Goal: Transaction & Acquisition: Book appointment/travel/reservation

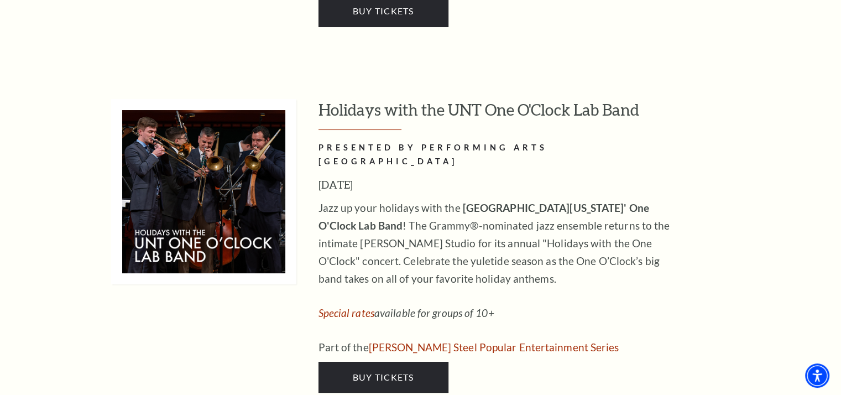
scroll to position [4093, 0]
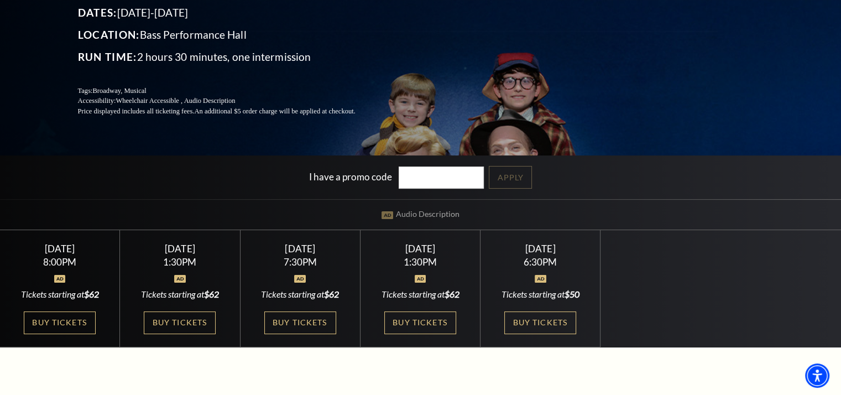
scroll to position [166, 0]
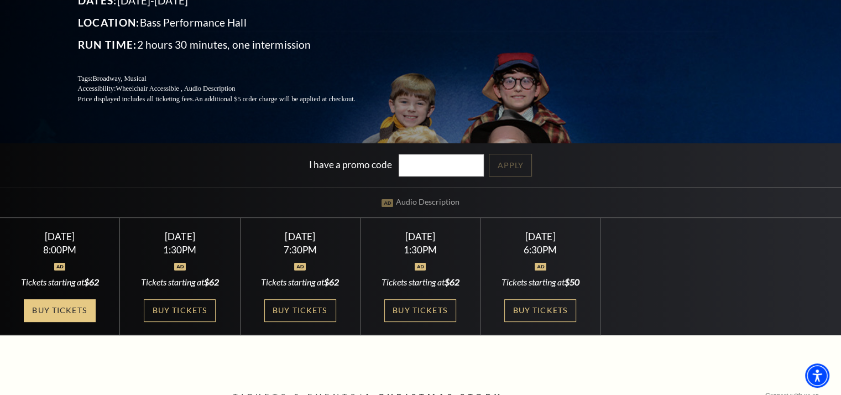
click at [58, 316] on link "Buy Tickets" at bounding box center [60, 310] width 72 height 23
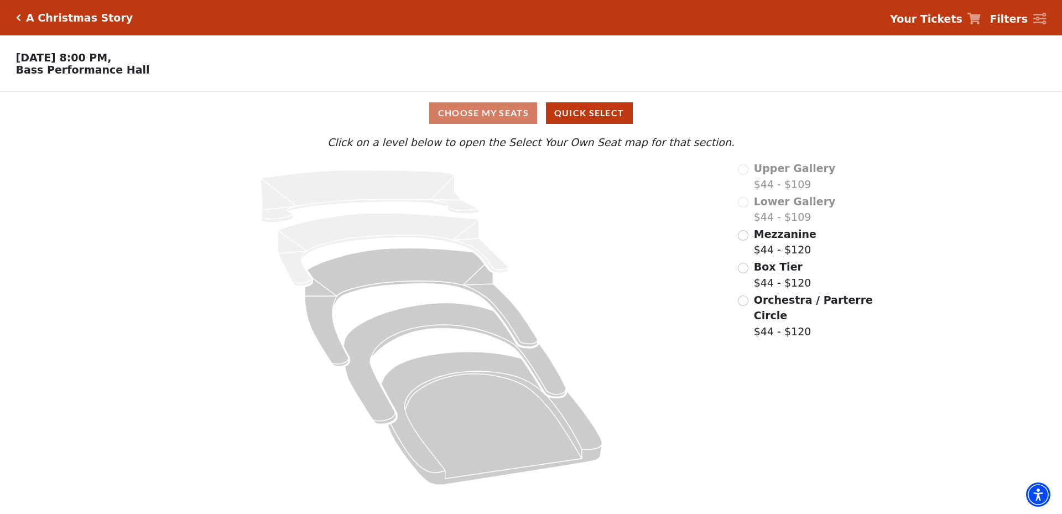
click at [476, 118] on div "Choose My Seats Quick Select" at bounding box center [531, 113] width 797 height 22
click at [750, 240] on div "Mezzanine $44 - $120" at bounding box center [806, 242] width 137 height 32
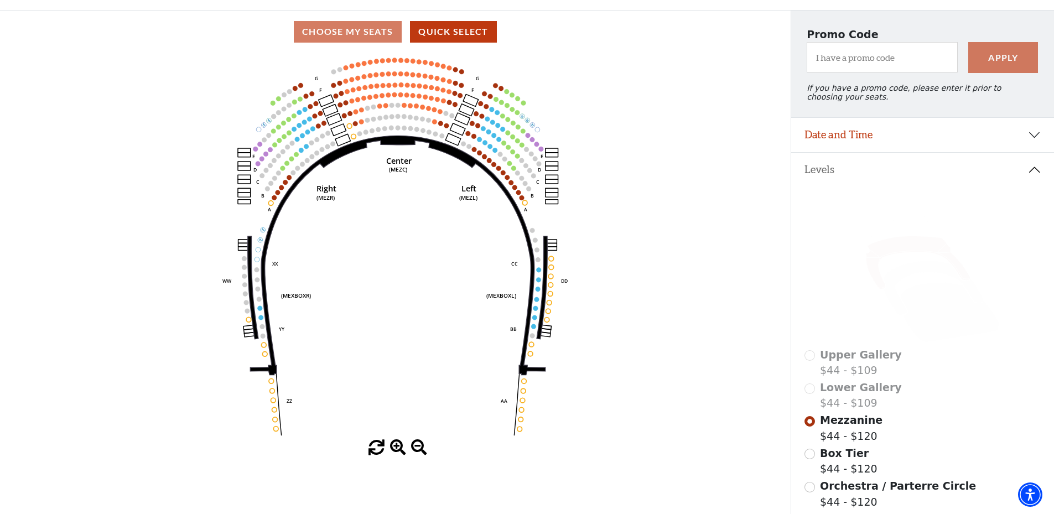
scroll to position [107, 0]
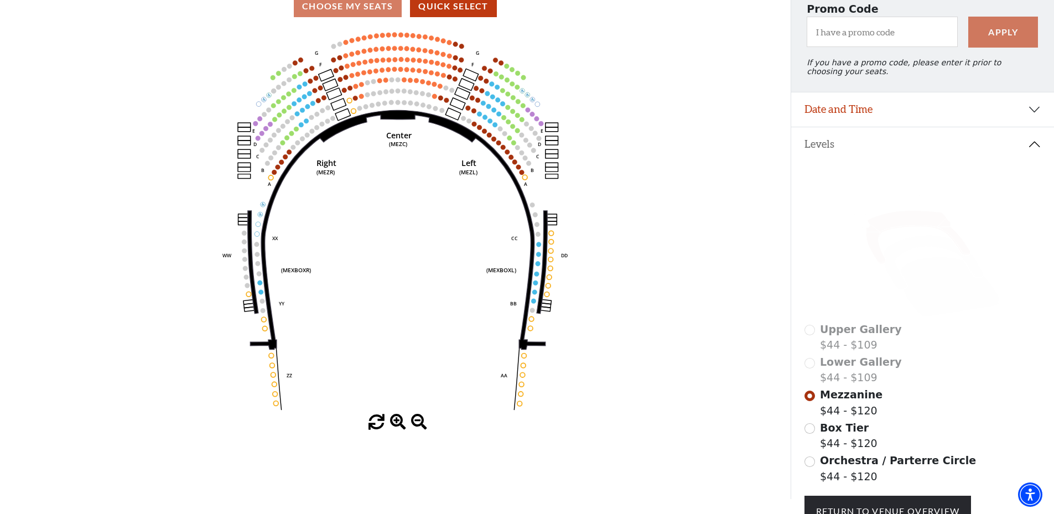
click at [826, 394] on span "Orchestra / Parterre Circle" at bounding box center [898, 460] width 156 height 12
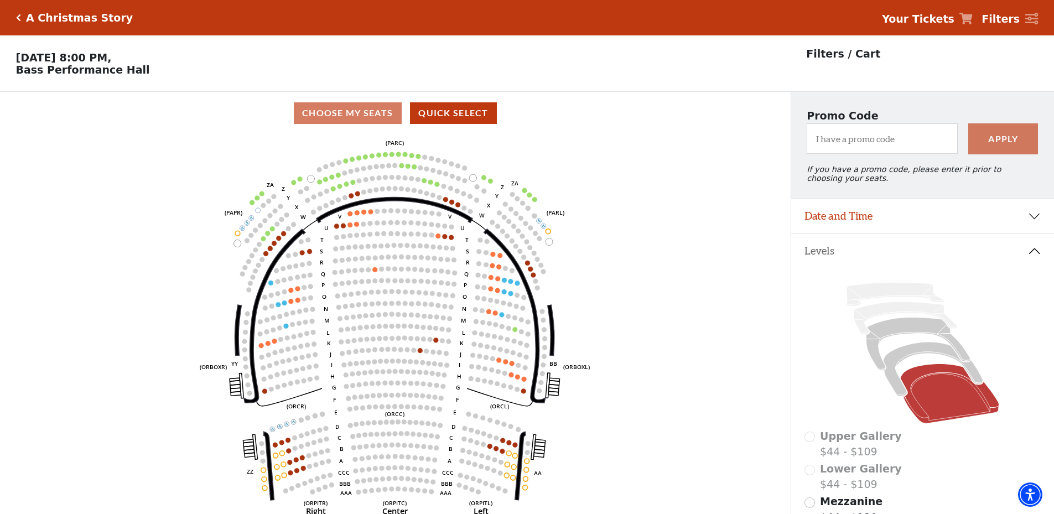
scroll to position [51, 0]
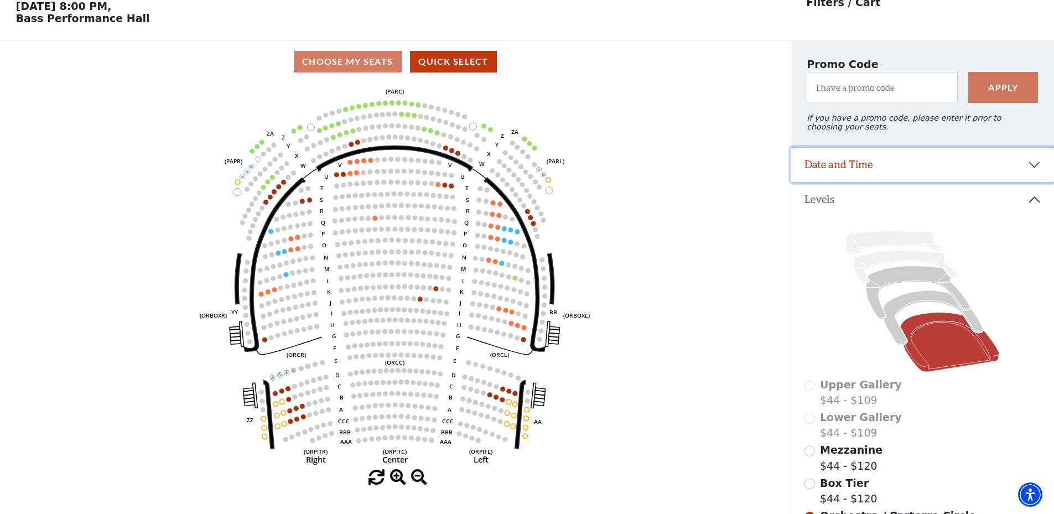
click at [841, 170] on button "Date and Time" at bounding box center [922, 165] width 263 height 34
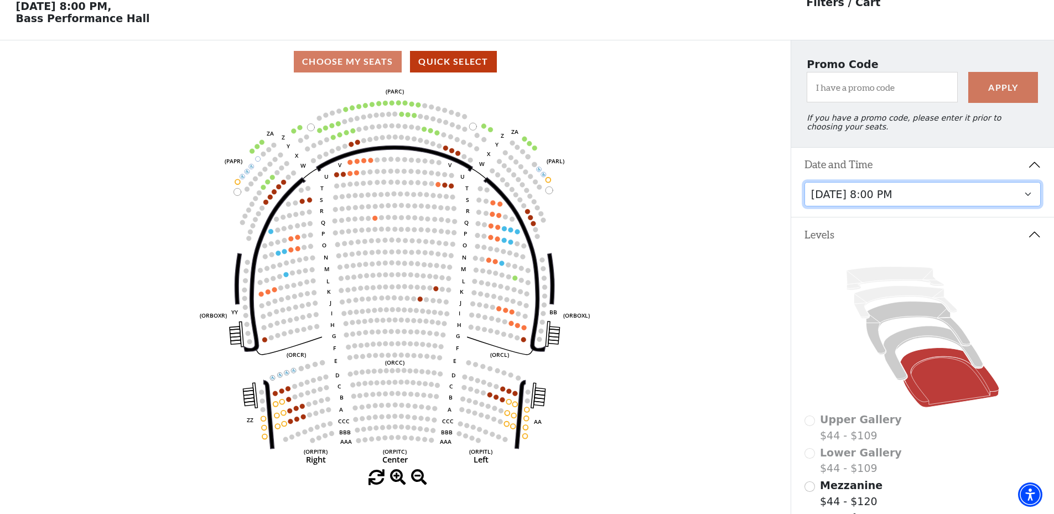
click at [841, 205] on select "Friday, December 5 at 8:00 PM Saturday, December 6 at 1:30 PM Saturday, Decembe…" at bounding box center [922, 194] width 237 height 25
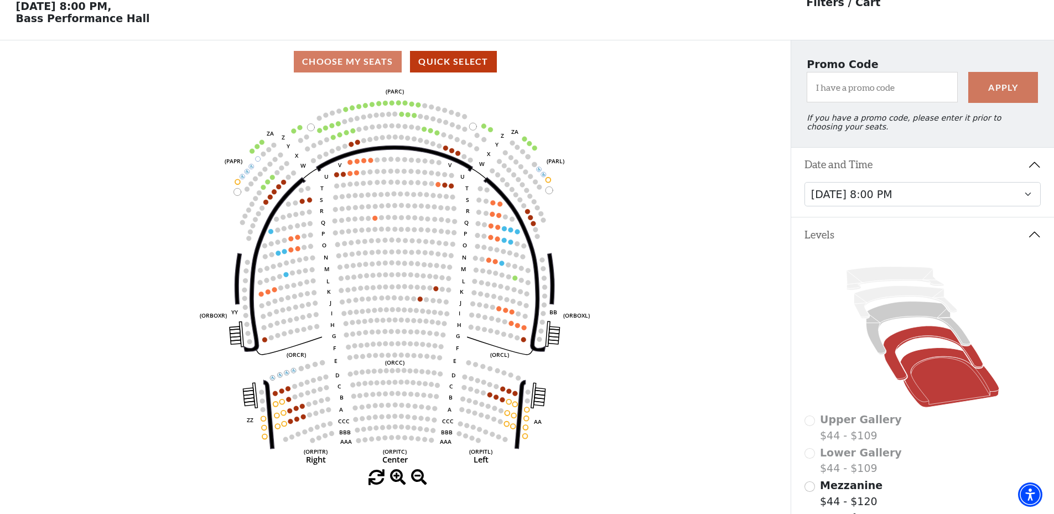
click at [841, 344] on icon at bounding box center [933, 353] width 100 height 54
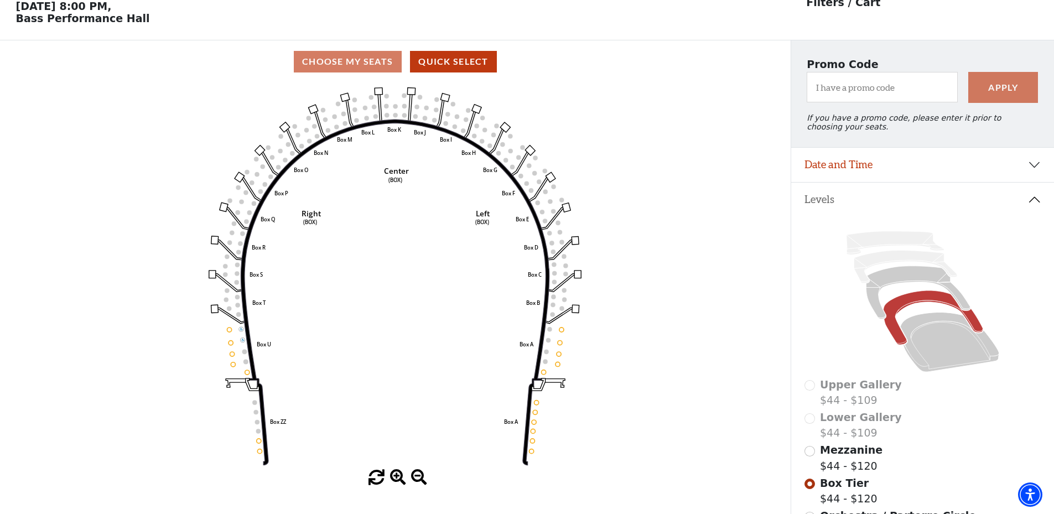
click at [841, 394] on span "Mezzanine" at bounding box center [851, 450] width 63 height 12
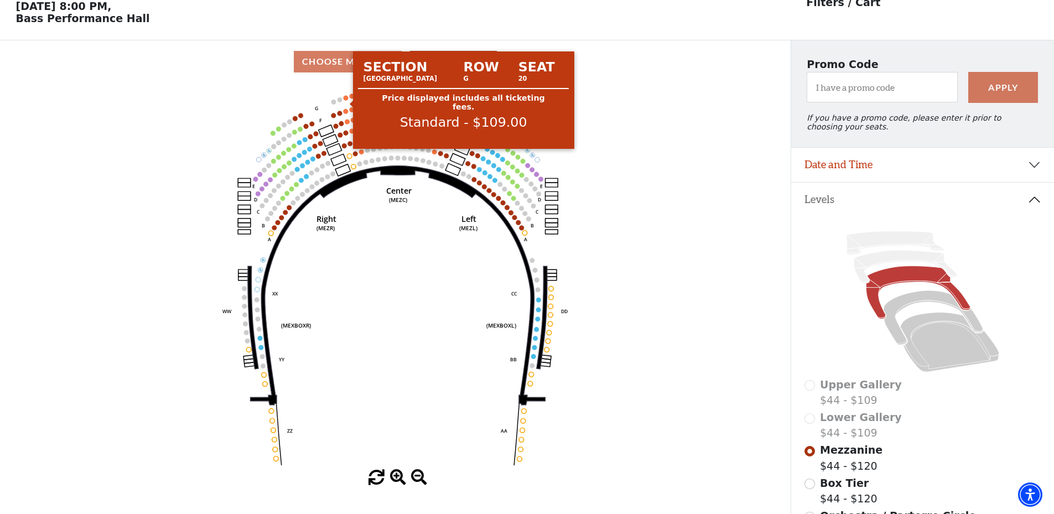
click at [346, 100] on circle at bounding box center [346, 97] width 5 height 5
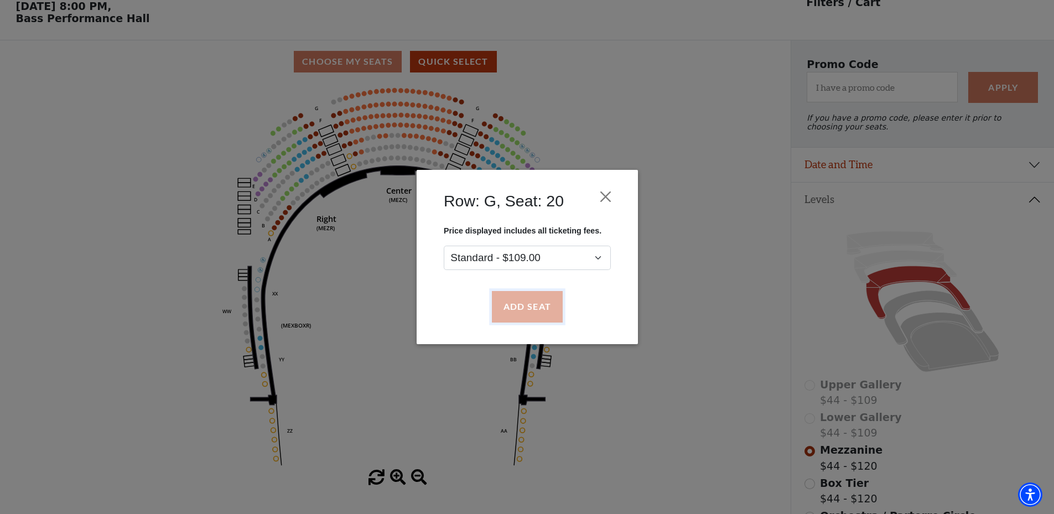
click at [524, 303] on button "Add Seat" at bounding box center [526, 307] width 71 height 31
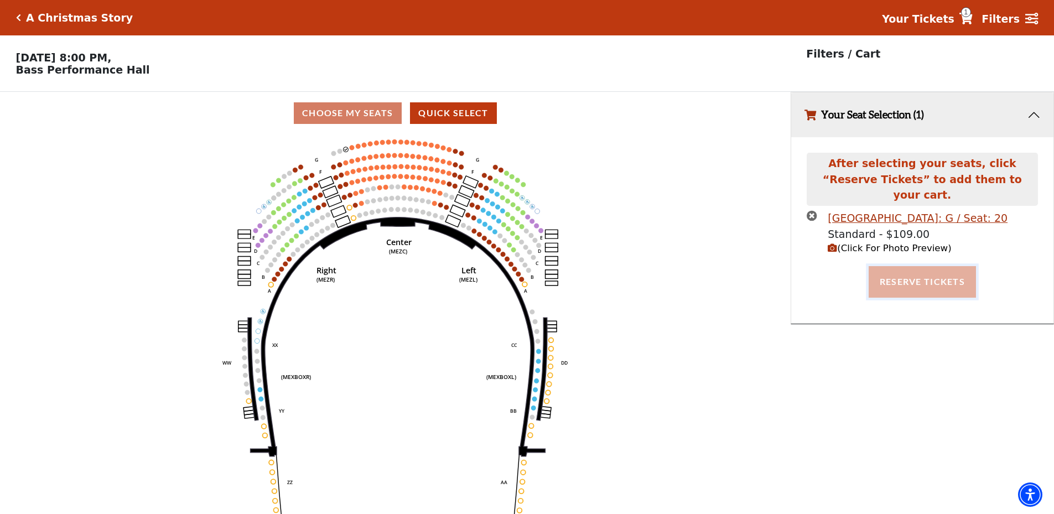
click at [841, 274] on button "Reserve Tickets" at bounding box center [921, 281] width 107 height 31
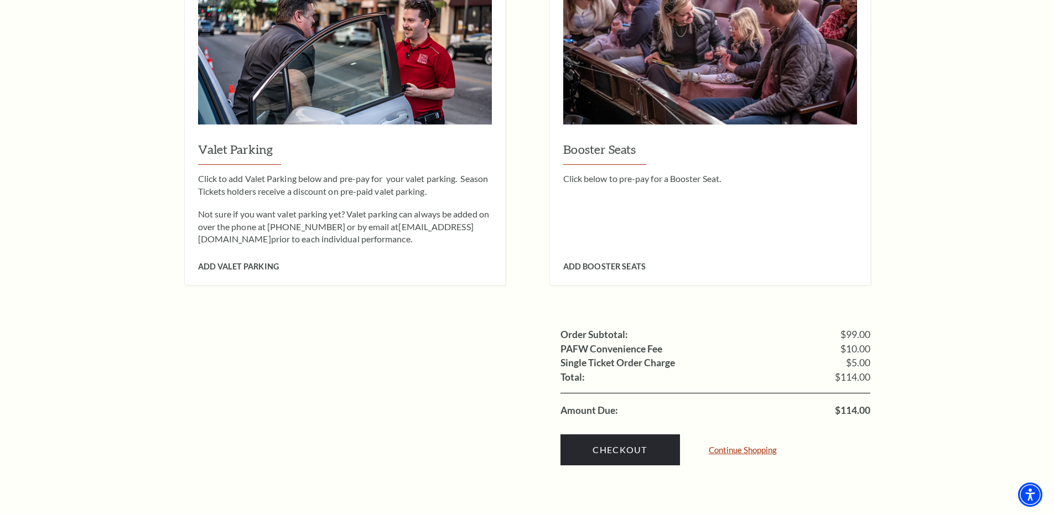
scroll to position [830, 0]
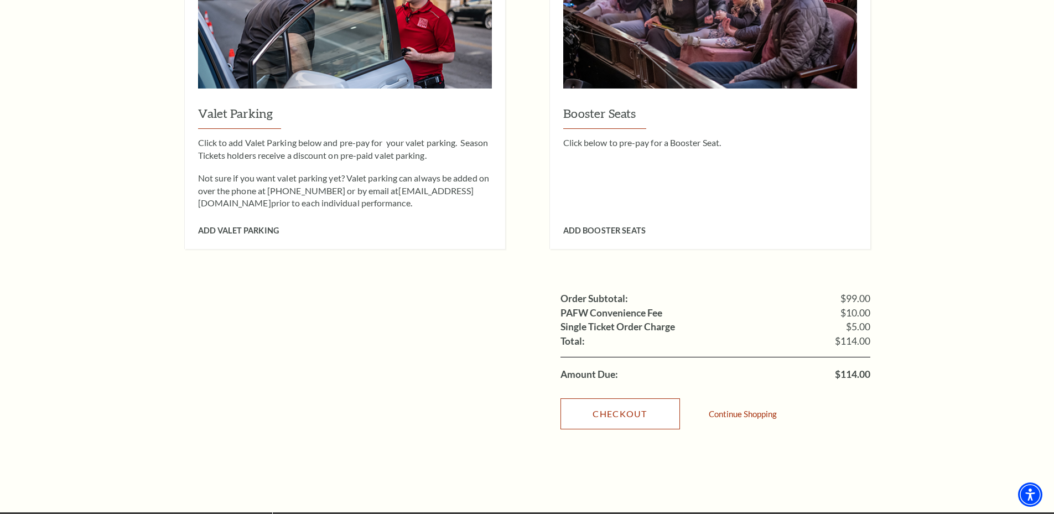
click at [643, 398] on link "Checkout" at bounding box center [619, 413] width 119 height 31
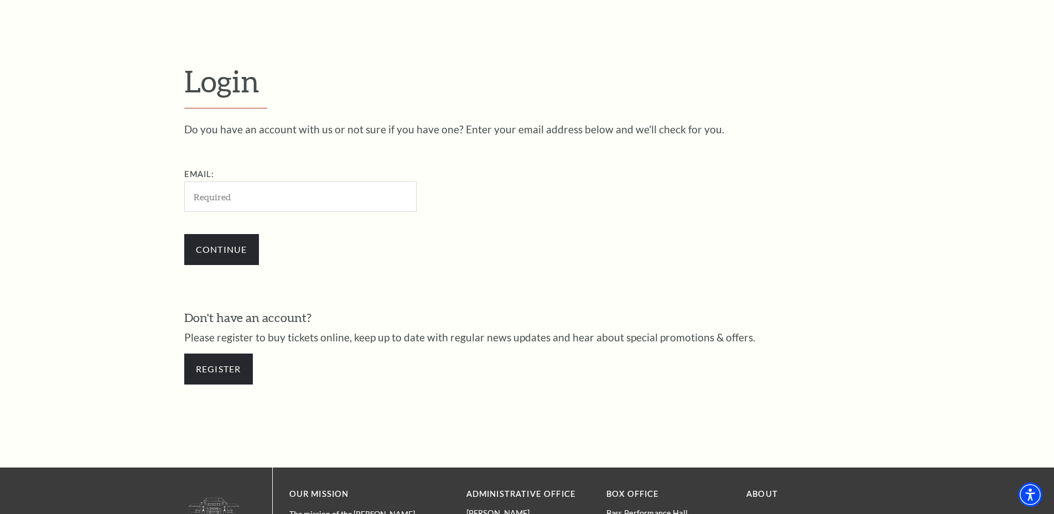
scroll to position [315, 0]
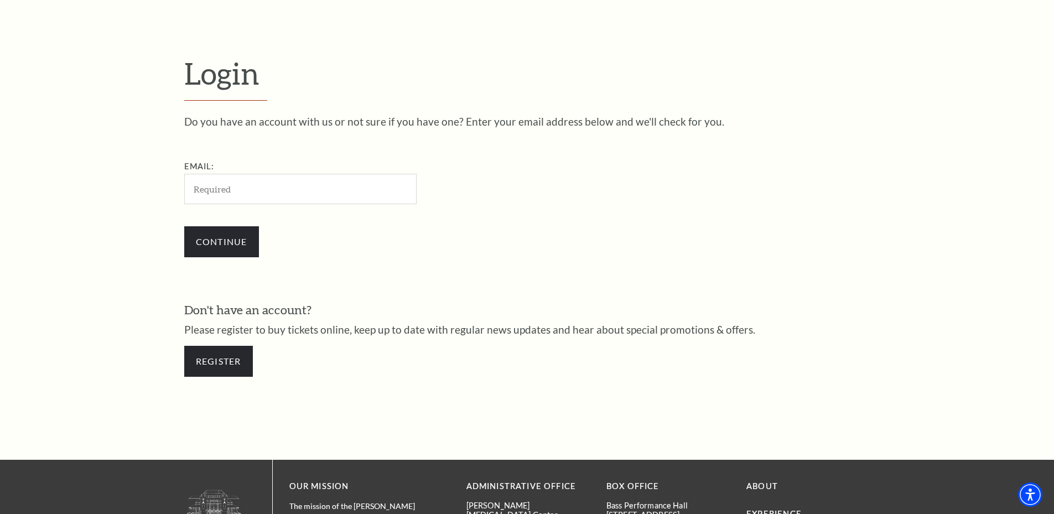
click at [235, 201] on input "Email:" at bounding box center [300, 189] width 232 height 30
type input "[EMAIL_ADDRESS][DOMAIN_NAME]"
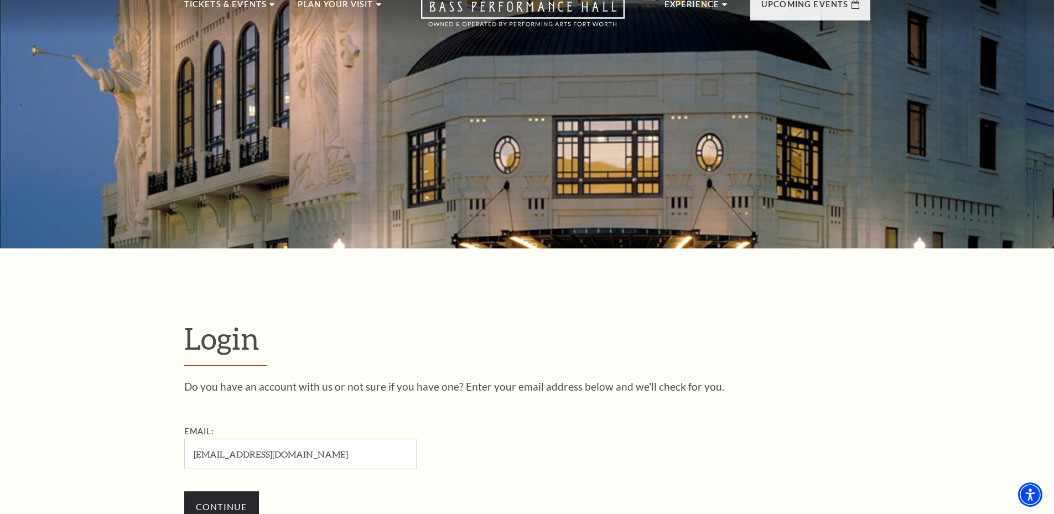
scroll to position [0, 0]
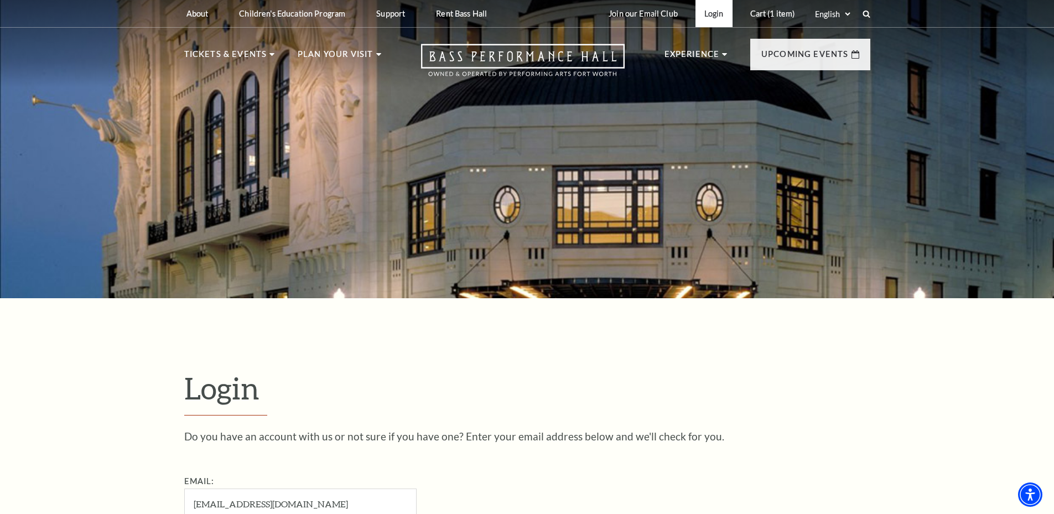
click at [706, 16] on link "Login" at bounding box center [713, 13] width 37 height 27
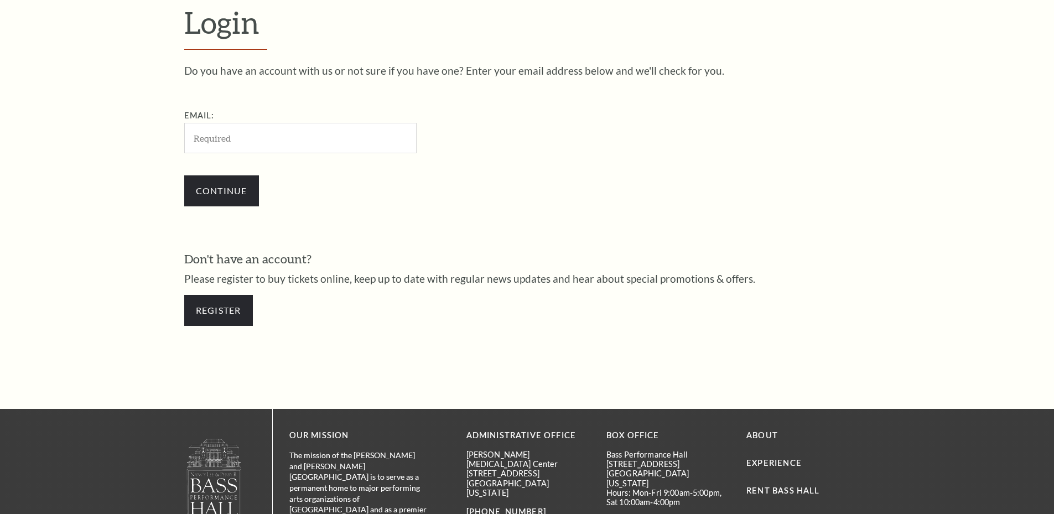
scroll to position [370, 0]
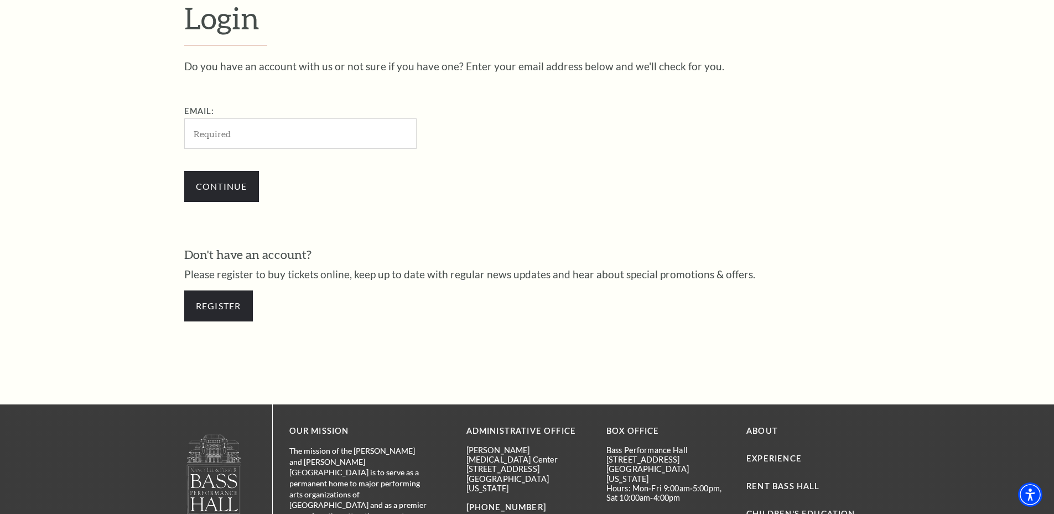
click at [259, 140] on input "Email:" at bounding box center [300, 133] width 232 height 30
type input "[EMAIL_ADDRESS][DOMAIN_NAME]"
click at [228, 185] on input "Continue" at bounding box center [221, 186] width 75 height 31
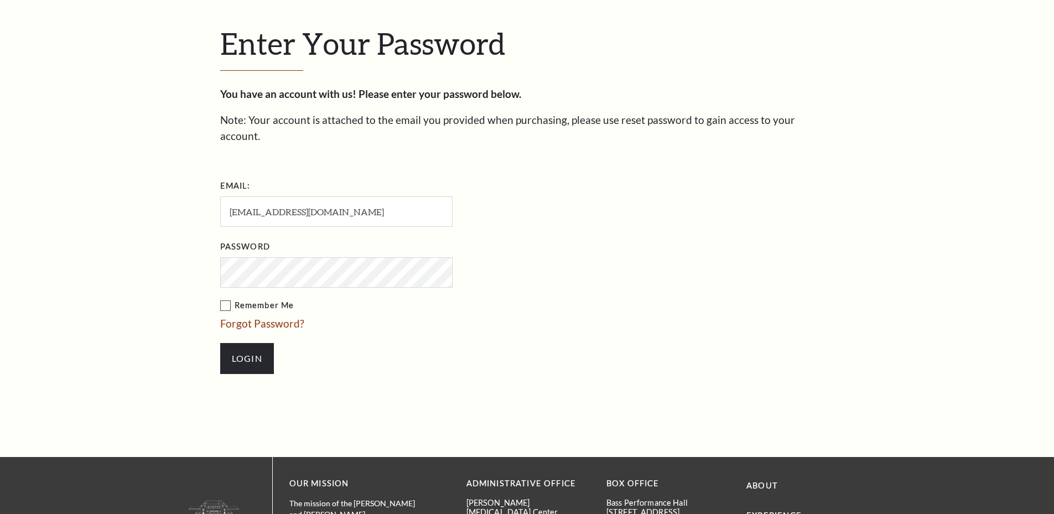
scroll to position [381, 0]
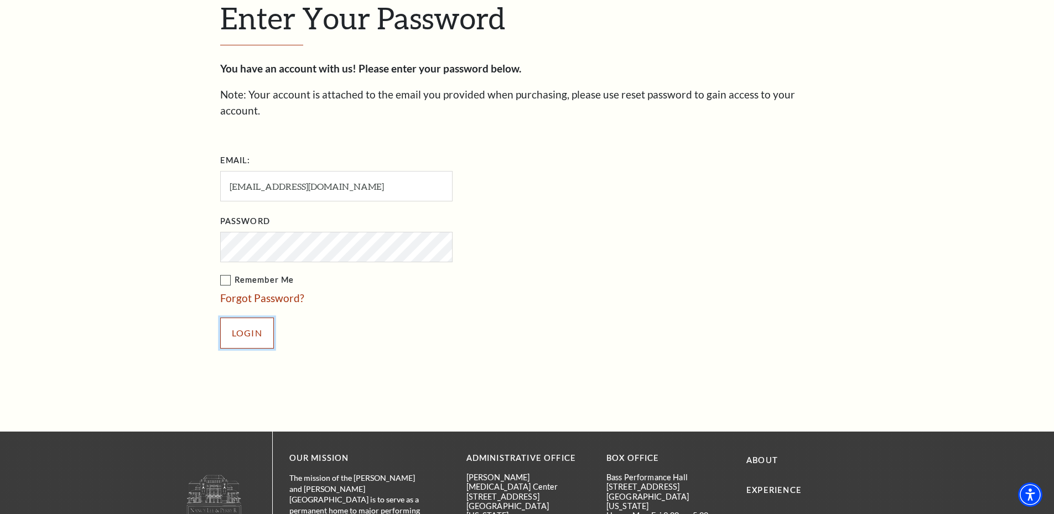
click at [249, 318] on input "Login" at bounding box center [247, 333] width 54 height 31
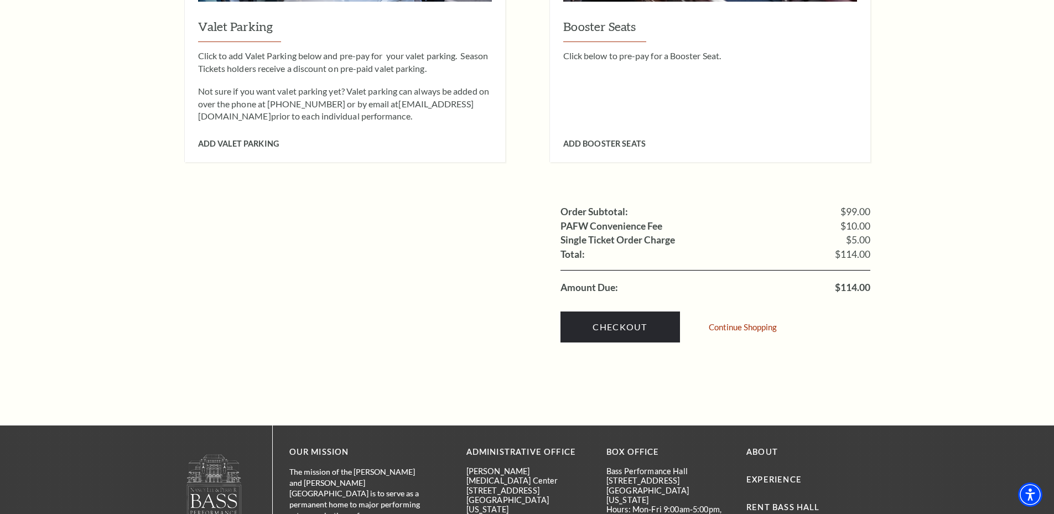
scroll to position [996, 0]
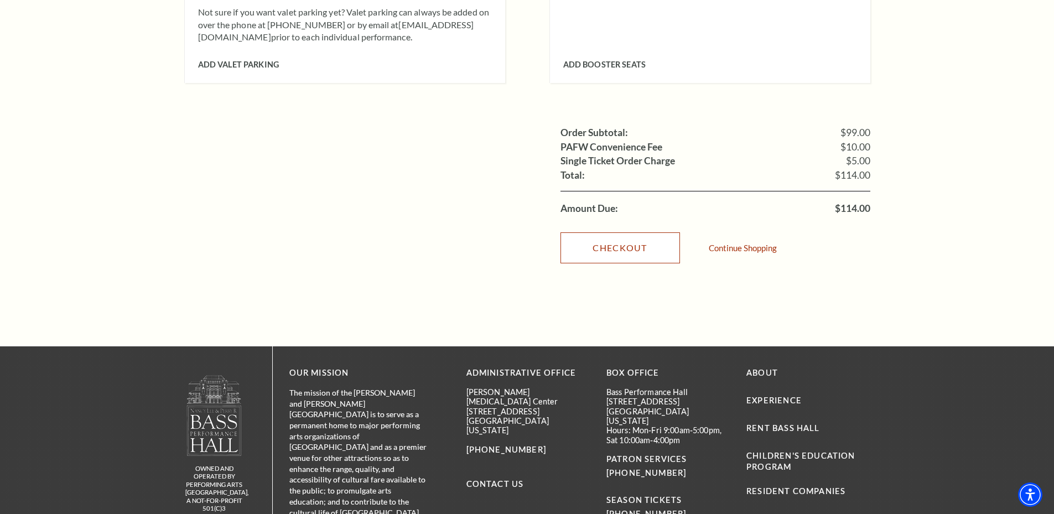
click at [628, 244] on link "Checkout" at bounding box center [619, 247] width 119 height 31
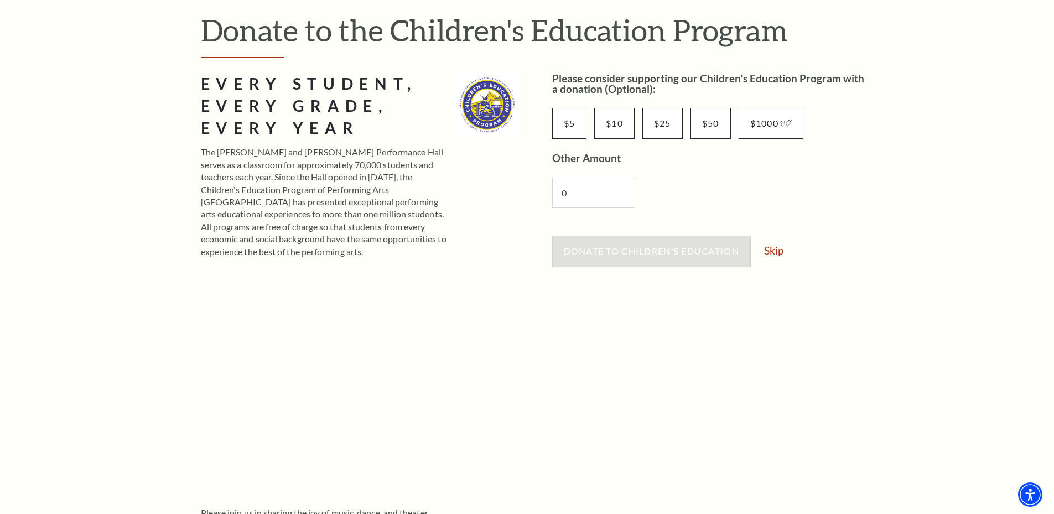
scroll to position [111, 0]
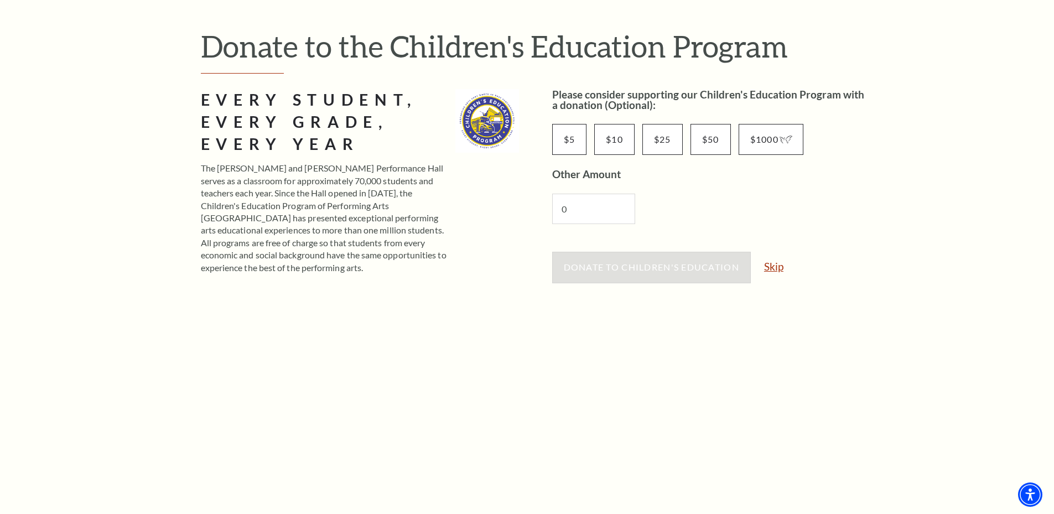
click at [779, 267] on link "Skip" at bounding box center [773, 266] width 19 height 11
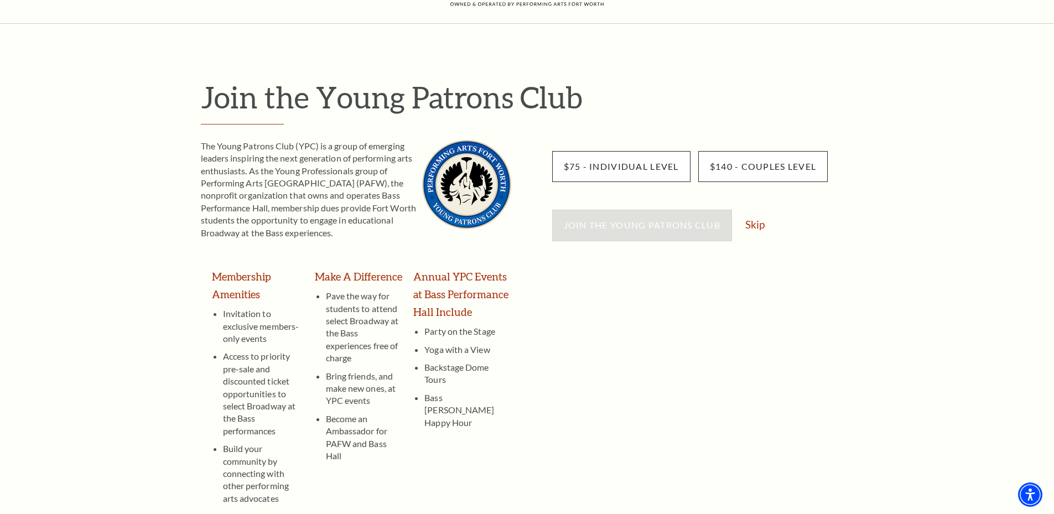
scroll to position [55, 0]
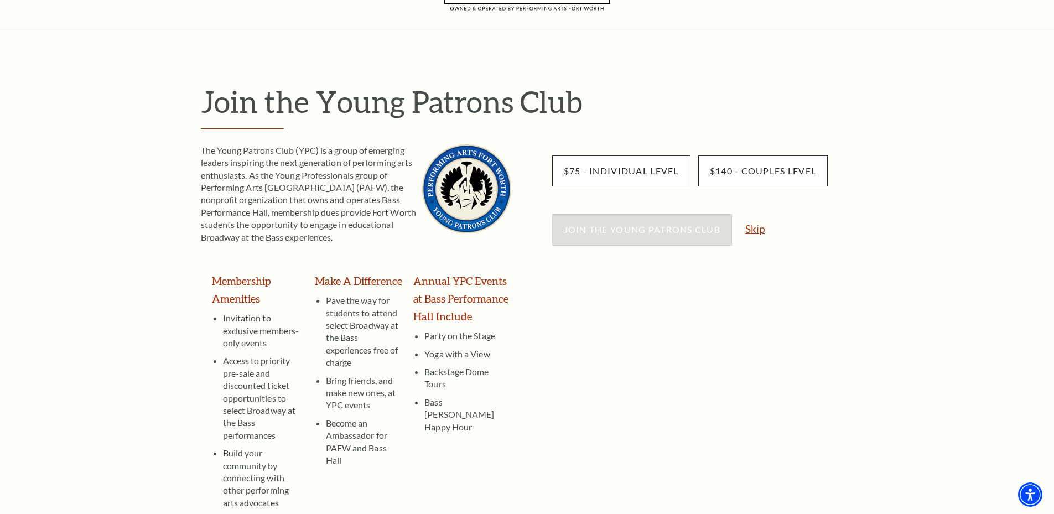
click at [756, 228] on link "Skip" at bounding box center [754, 228] width 19 height 11
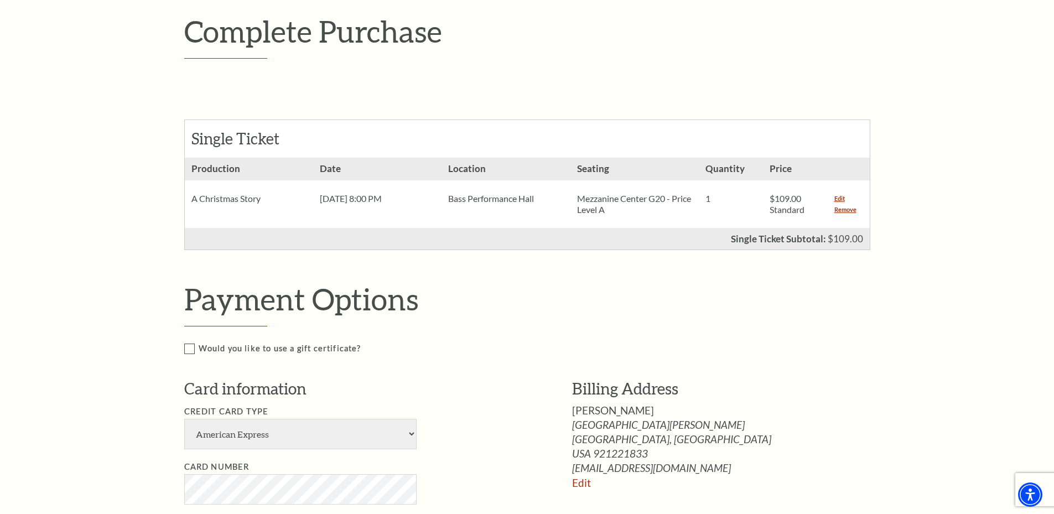
scroll to position [166, 0]
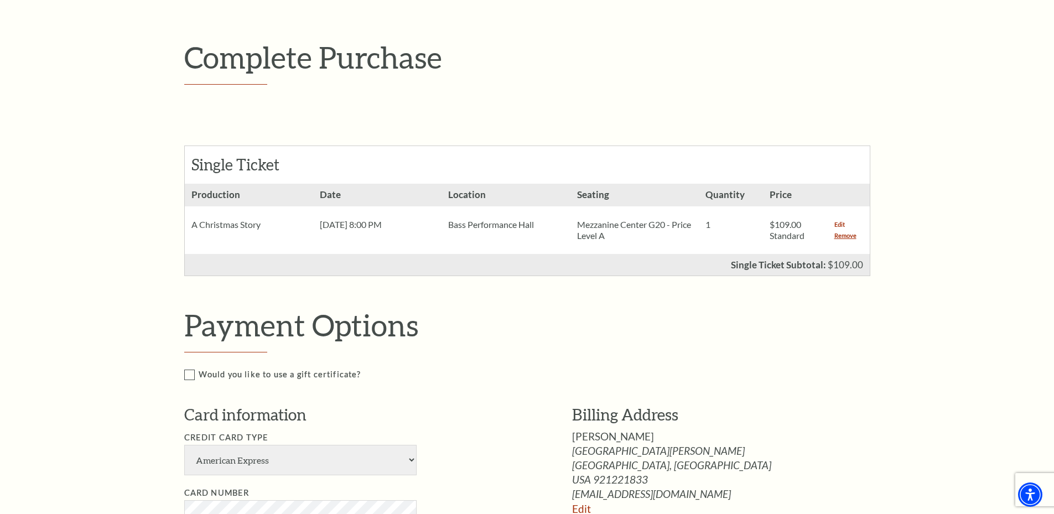
click at [841, 224] on link "Edit" at bounding box center [839, 224] width 11 height 11
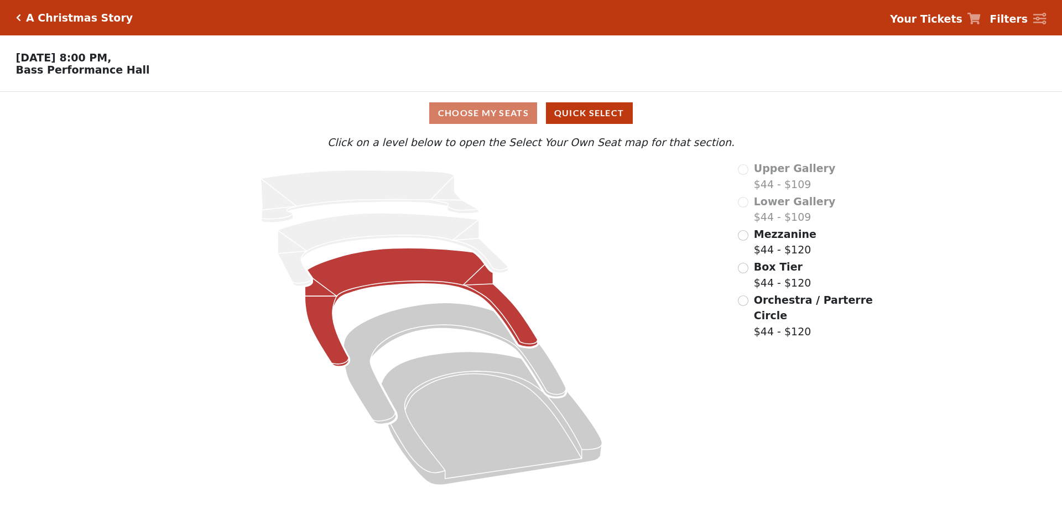
click at [430, 275] on icon "Mezzanine - Seats Available: 267" at bounding box center [421, 307] width 232 height 118
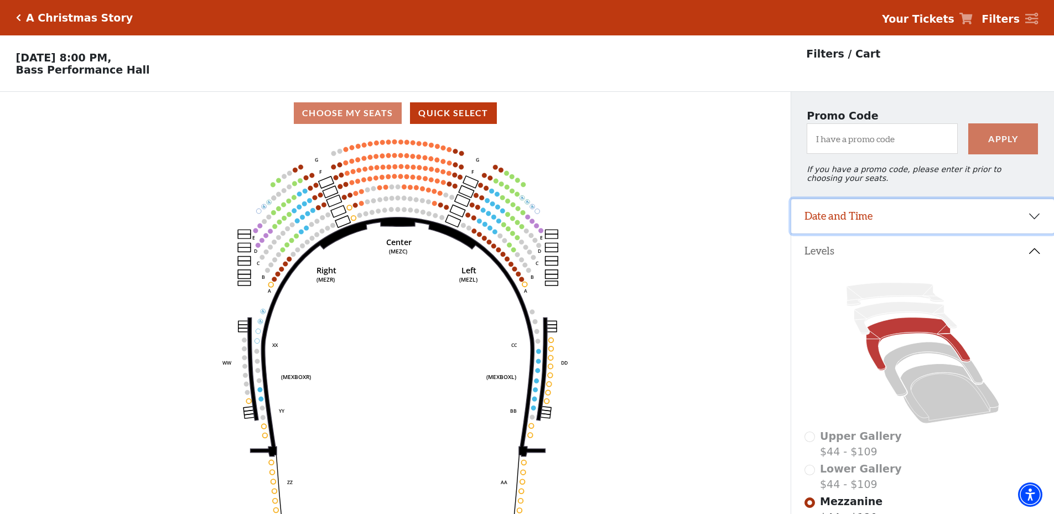
click at [1008, 227] on button "Date and Time" at bounding box center [922, 216] width 263 height 34
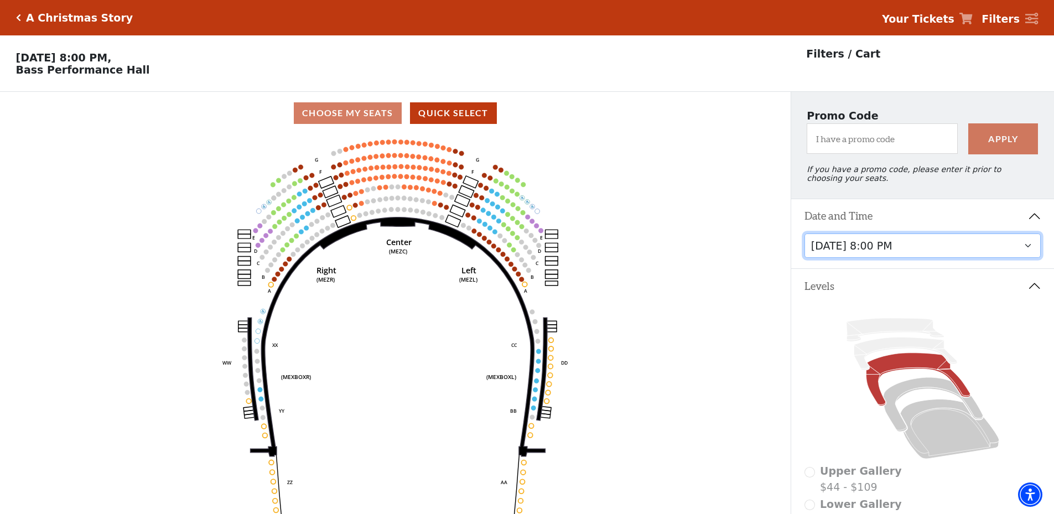
click at [993, 257] on select "[DATE] 8:00 PM [DATE] 1:30 PM [DATE] 7:30 PM [DATE] 1:30 PM [DATE] 6:30 PM" at bounding box center [922, 245] width 237 height 25
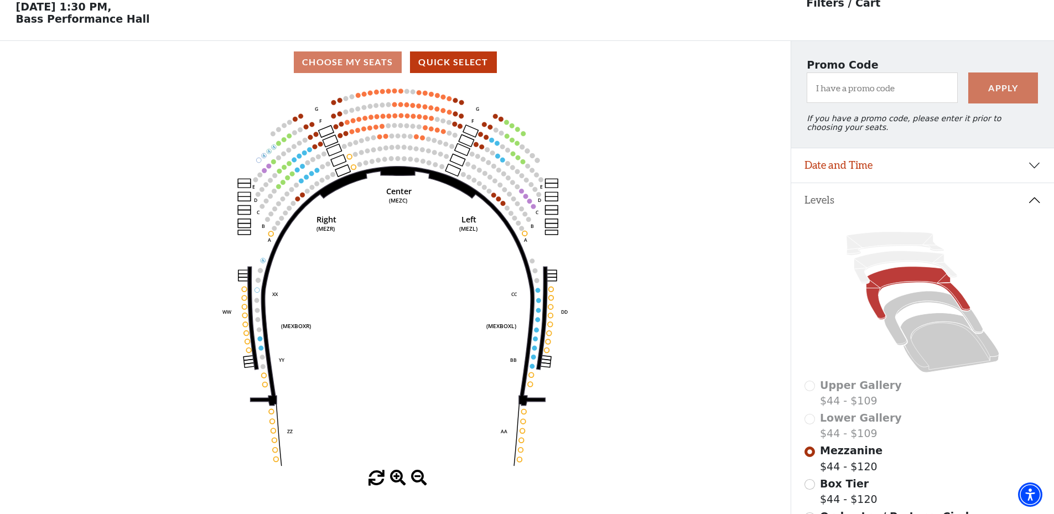
scroll to position [51, 0]
click at [932, 354] on icon at bounding box center [949, 343] width 99 height 60
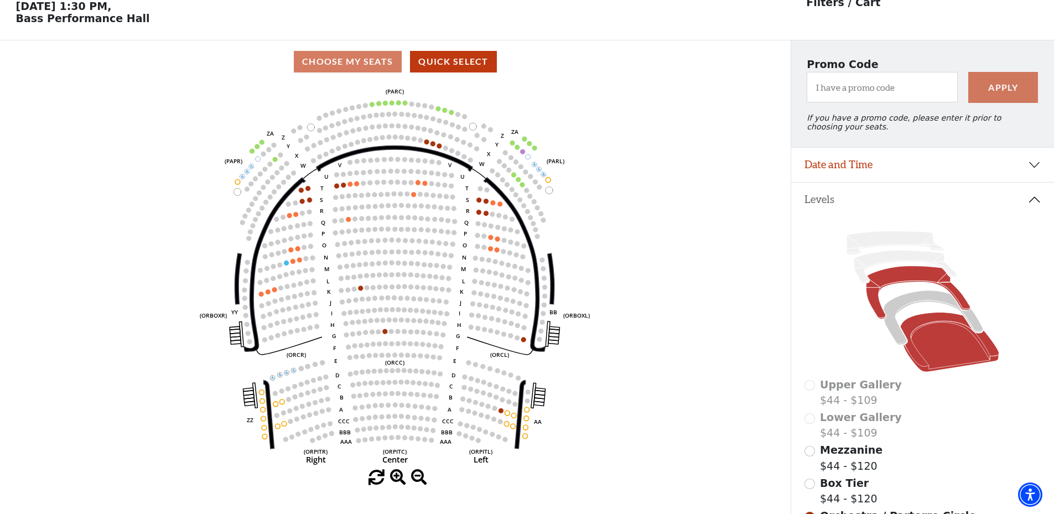
click at [909, 284] on icon at bounding box center [918, 292] width 104 height 53
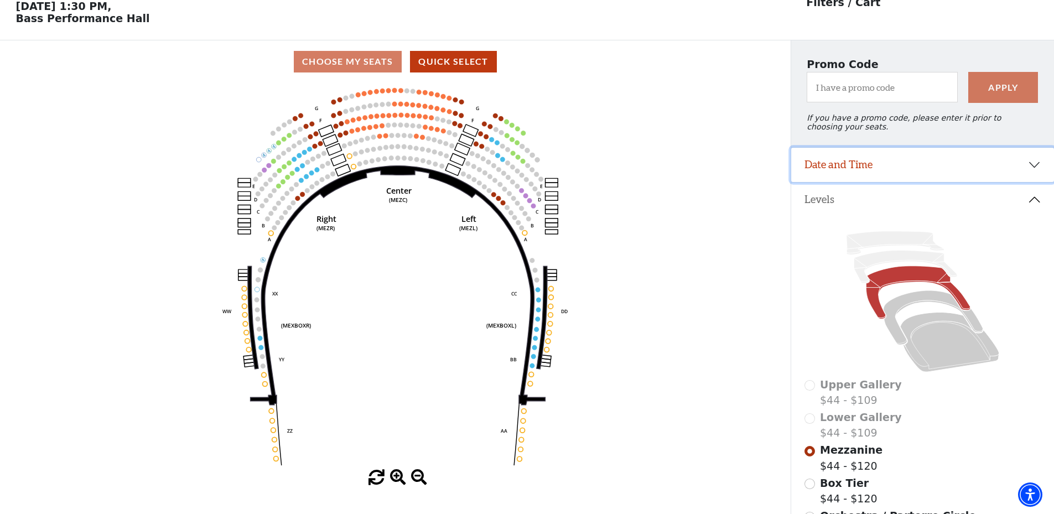
click at [993, 168] on button "Date and Time" at bounding box center [922, 165] width 263 height 34
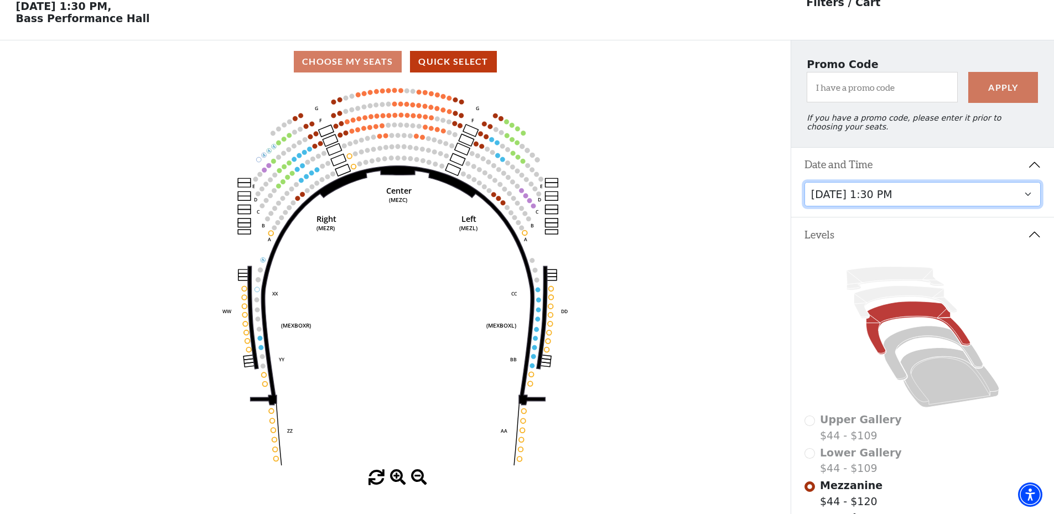
click at [971, 206] on select "[DATE] 8:00 PM [DATE] 1:30 PM [DATE] 7:30 PM [DATE] 1:30 PM [DATE] 6:30 PM" at bounding box center [922, 194] width 237 height 25
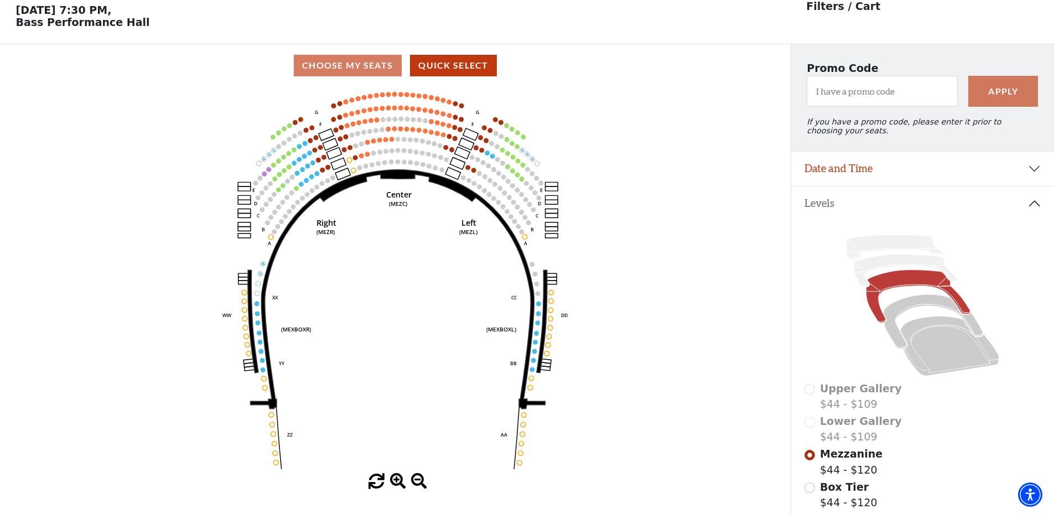
scroll to position [51, 0]
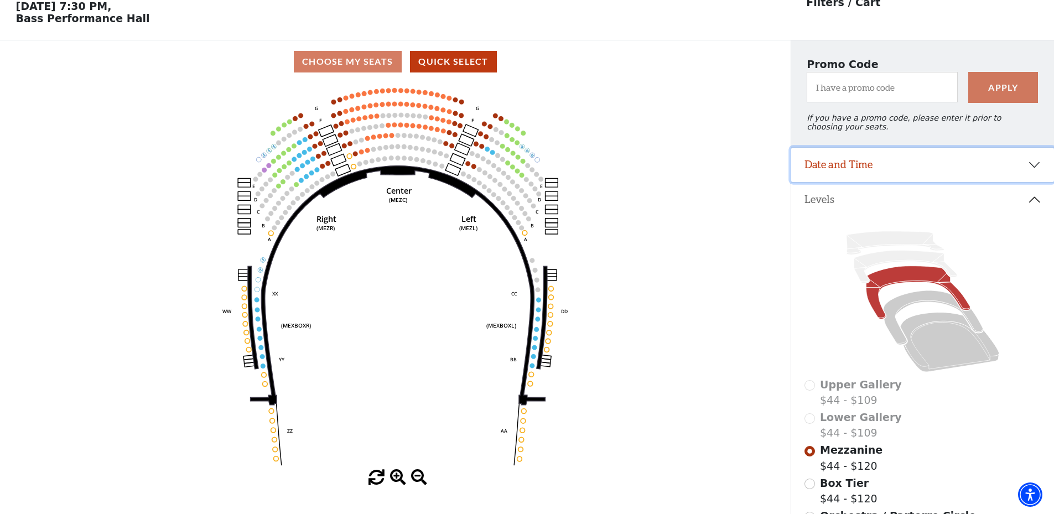
click at [947, 169] on button "Date and Time" at bounding box center [922, 165] width 263 height 34
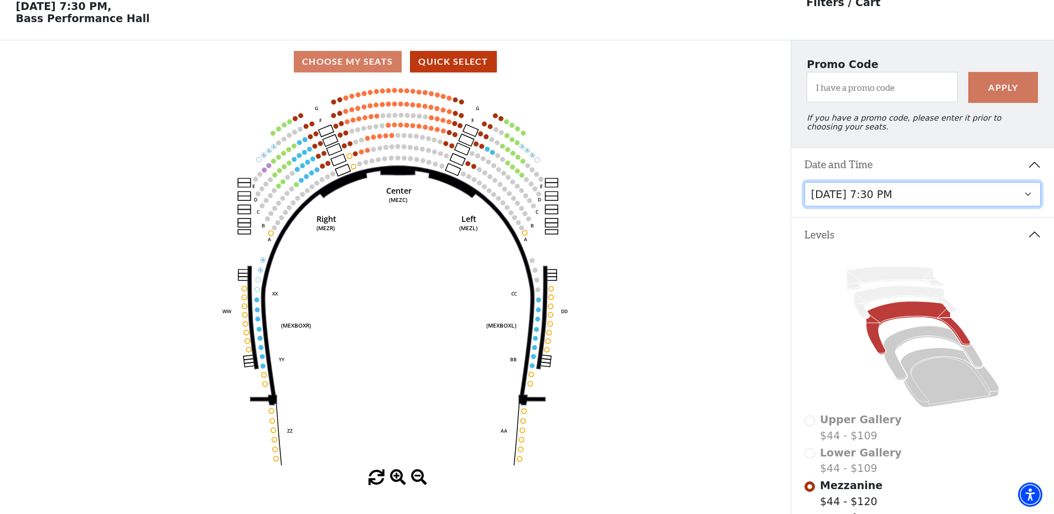
click at [952, 196] on select "[DATE] 8:00 PM [DATE] 1:30 PM [DATE] 7:30 PM [DATE] 1:30 PM [DATE] 6:30 PM" at bounding box center [922, 194] width 237 height 25
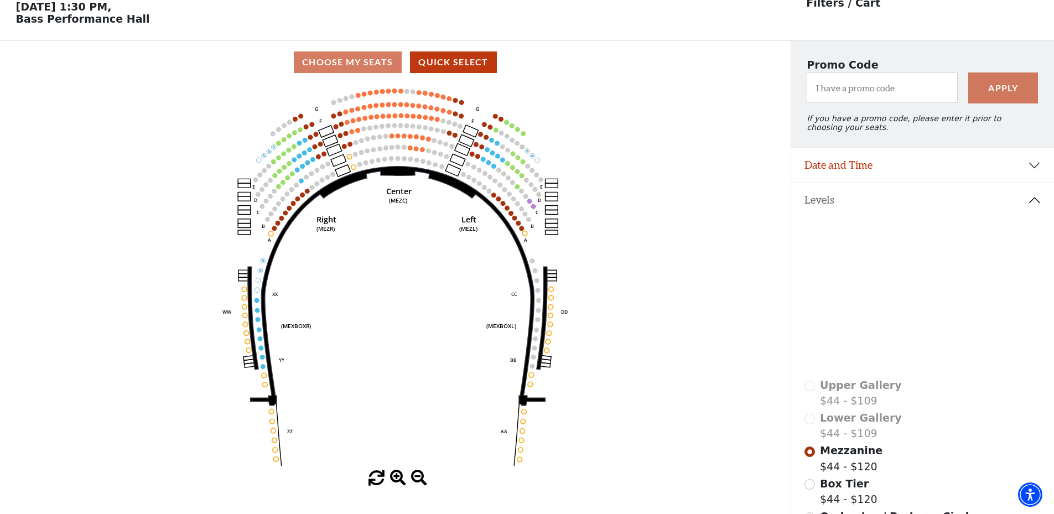
scroll to position [51, 0]
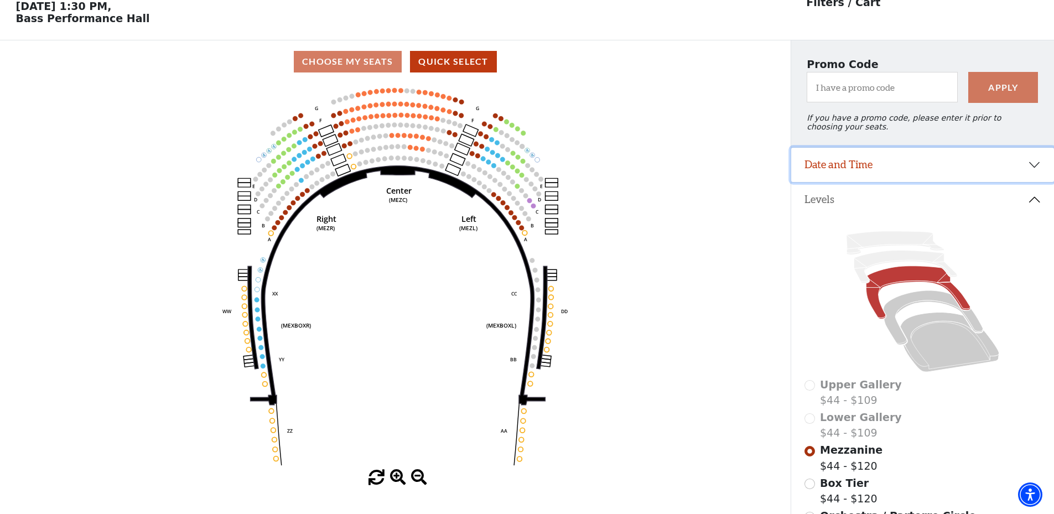
click at [904, 168] on button "Date and Time" at bounding box center [922, 165] width 263 height 34
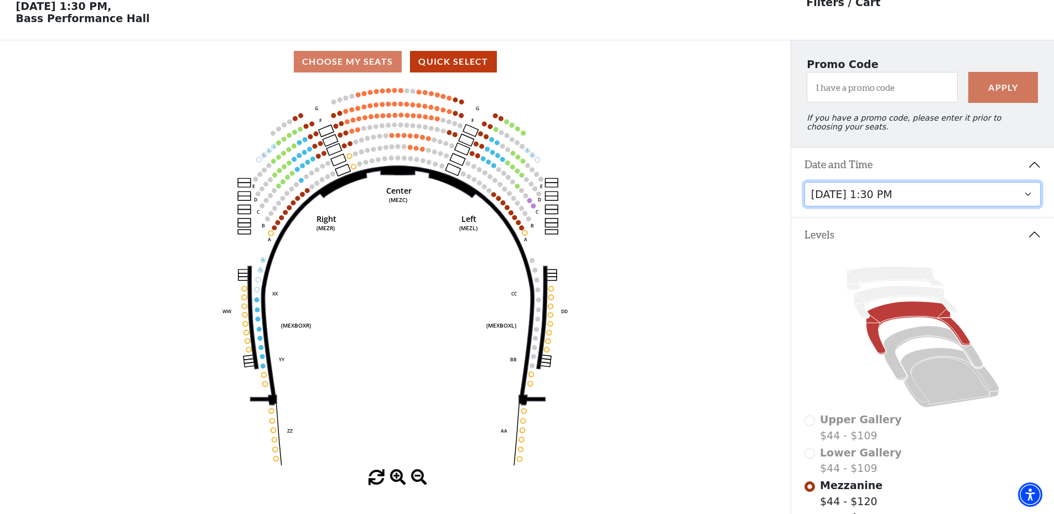
click at [906, 207] on select "[DATE] 8:00 PM [DATE] 1:30 PM [DATE] 7:30 PM [DATE] 1:30 PM [DATE] 6:30 PM" at bounding box center [922, 194] width 237 height 25
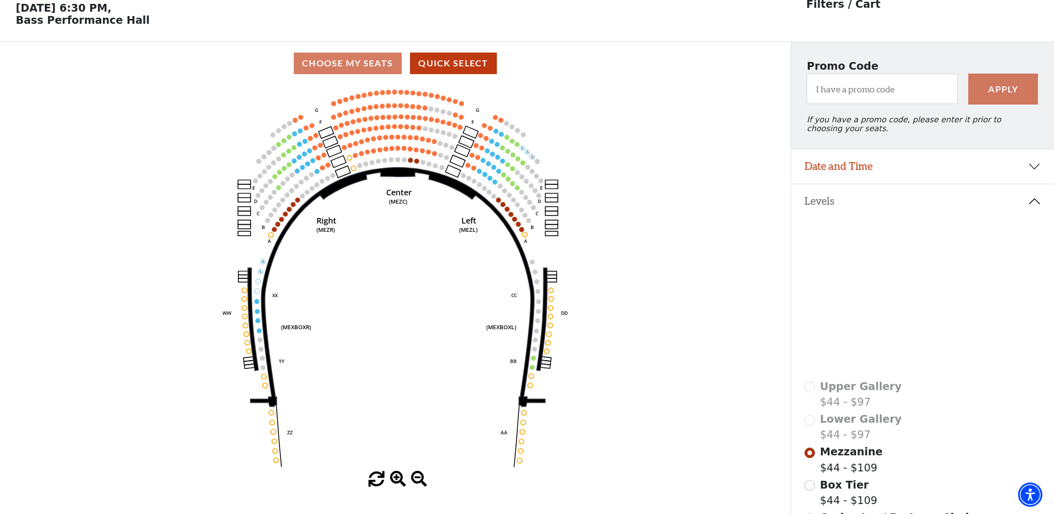
scroll to position [51, 0]
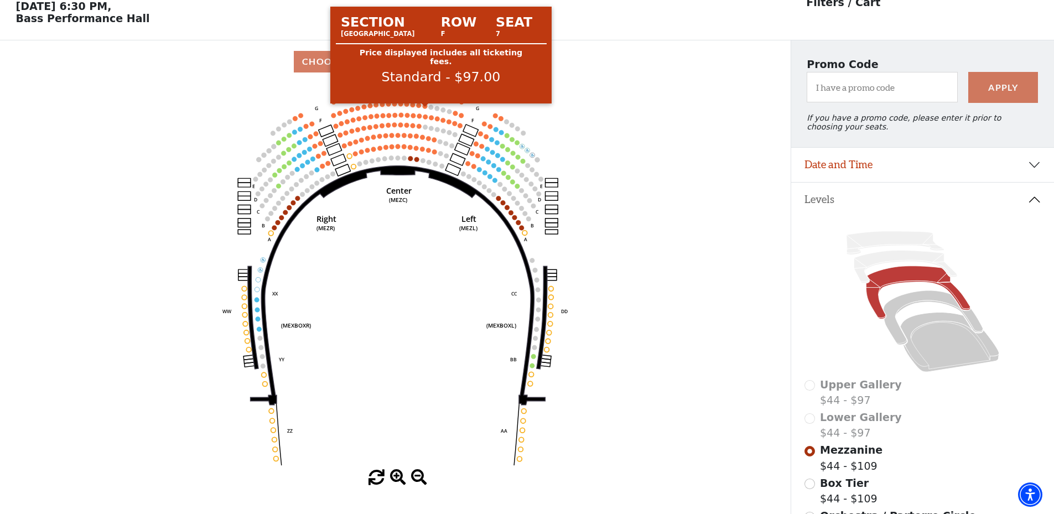
click at [425, 108] on circle at bounding box center [425, 105] width 5 height 5
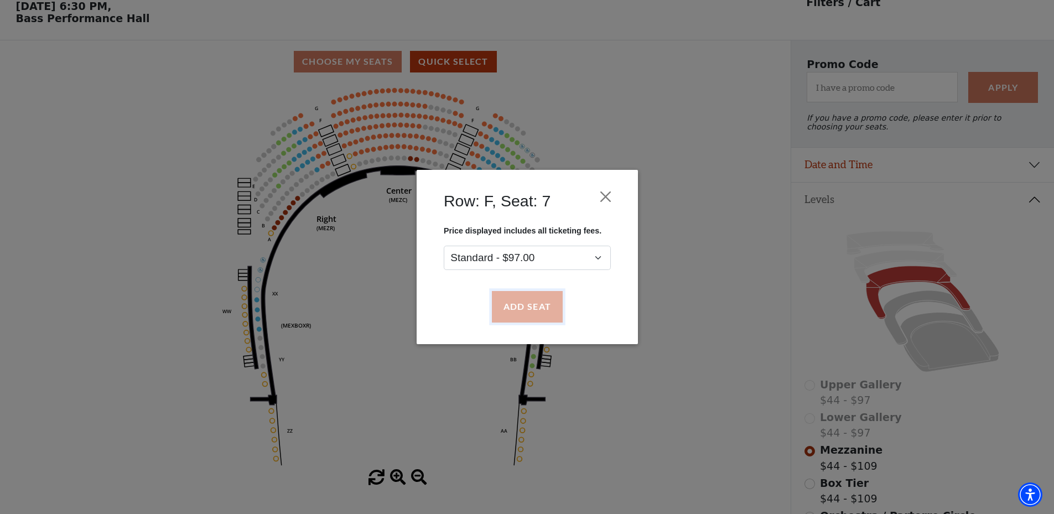
click at [519, 305] on button "Add Seat" at bounding box center [526, 307] width 71 height 31
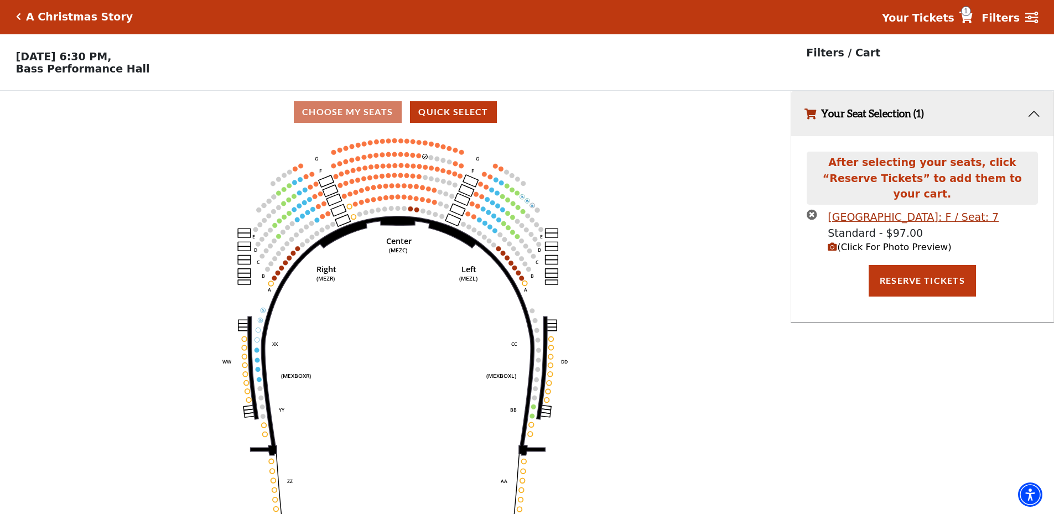
scroll to position [0, 0]
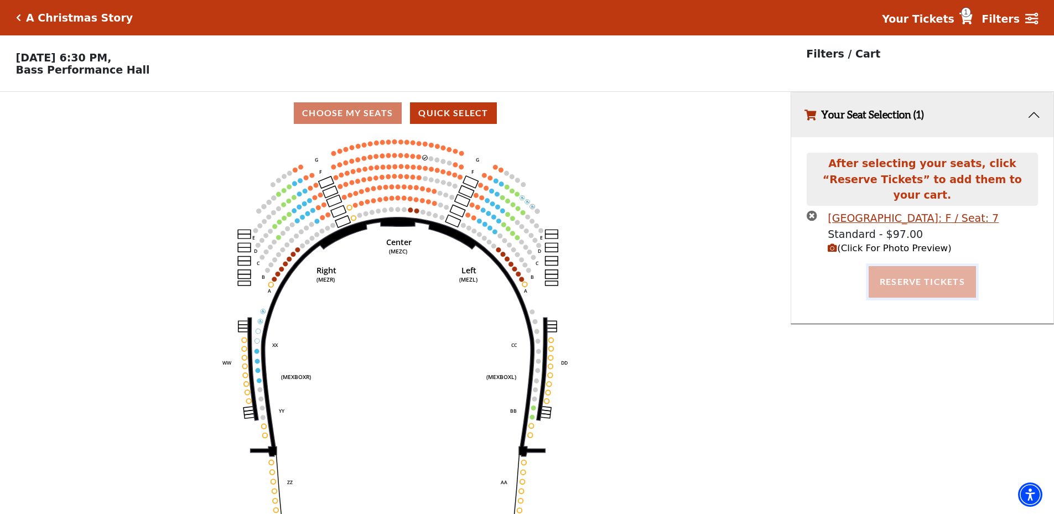
click at [894, 266] on button "Reserve Tickets" at bounding box center [921, 281] width 107 height 31
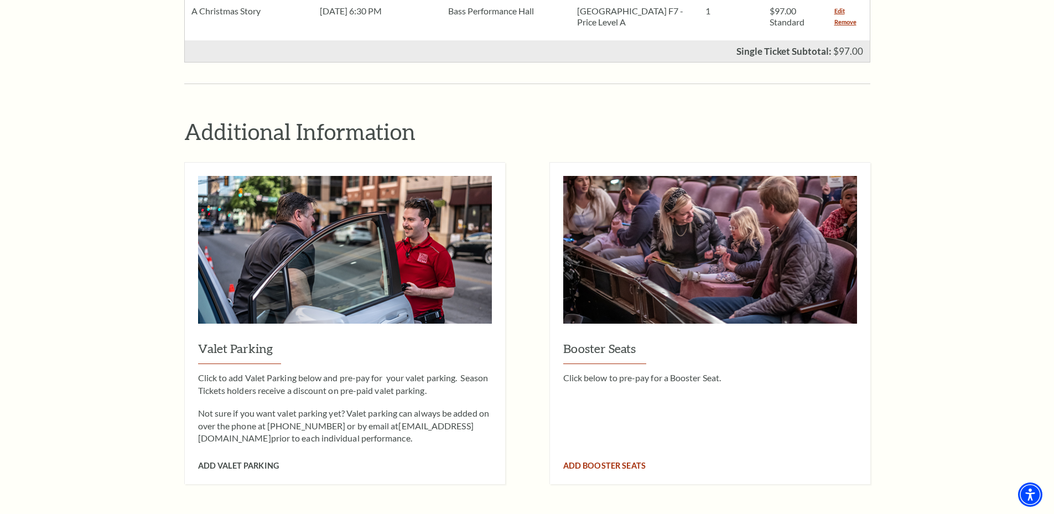
scroll to position [387, 0]
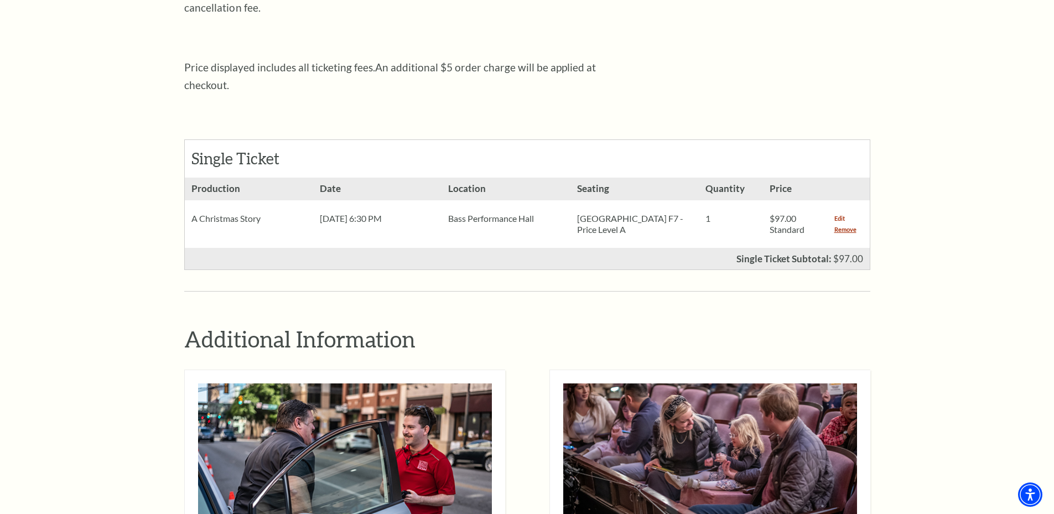
click at [835, 213] on link "Edit" at bounding box center [839, 218] width 11 height 11
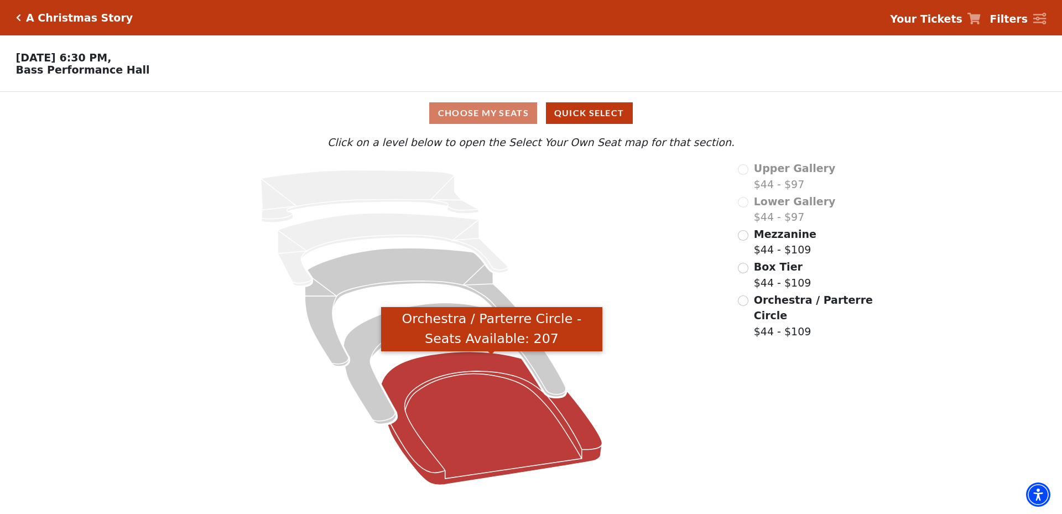
click at [466, 391] on icon "Orchestra / Parterre Circle - Seats Available: 207" at bounding box center [491, 417] width 221 height 133
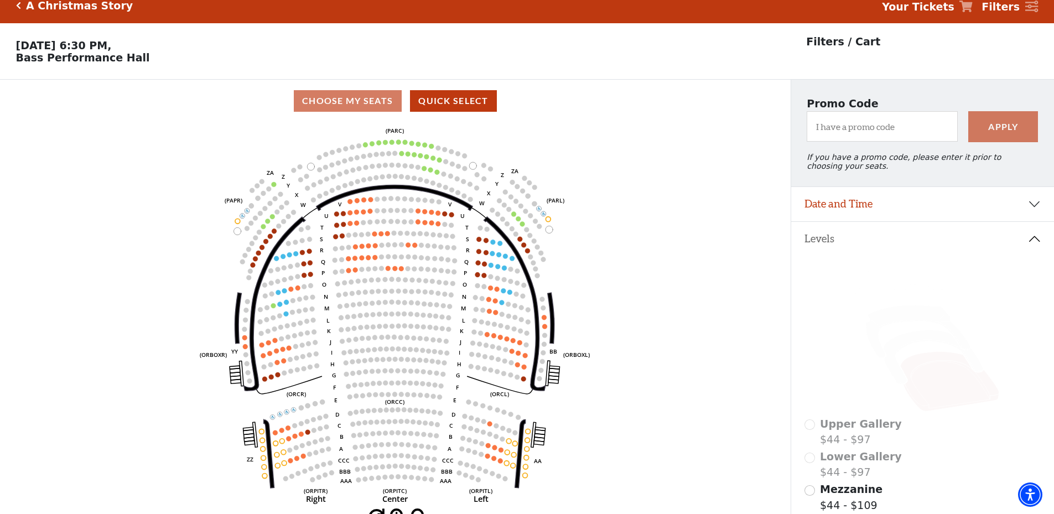
scroll to position [51, 0]
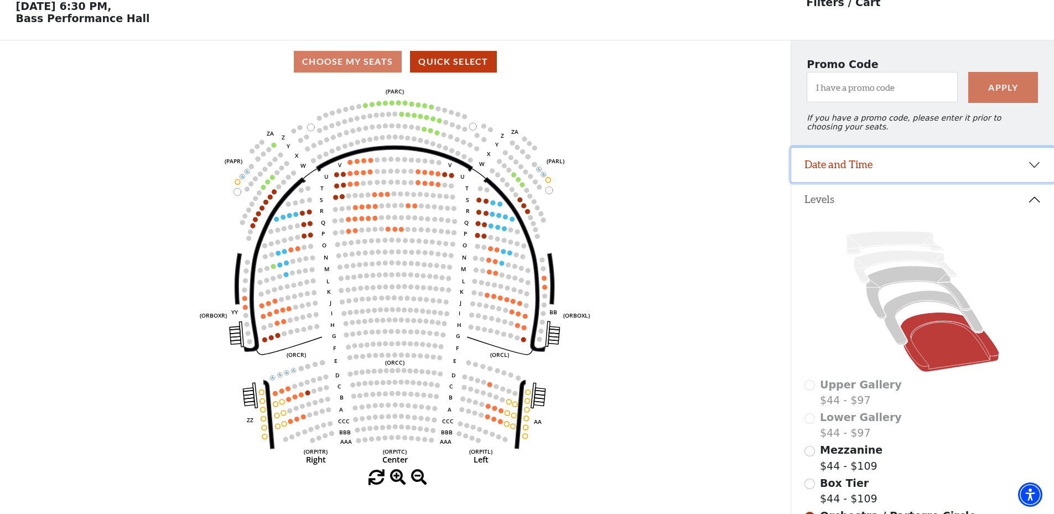
click at [990, 163] on button "Date and Time" at bounding box center [922, 165] width 263 height 34
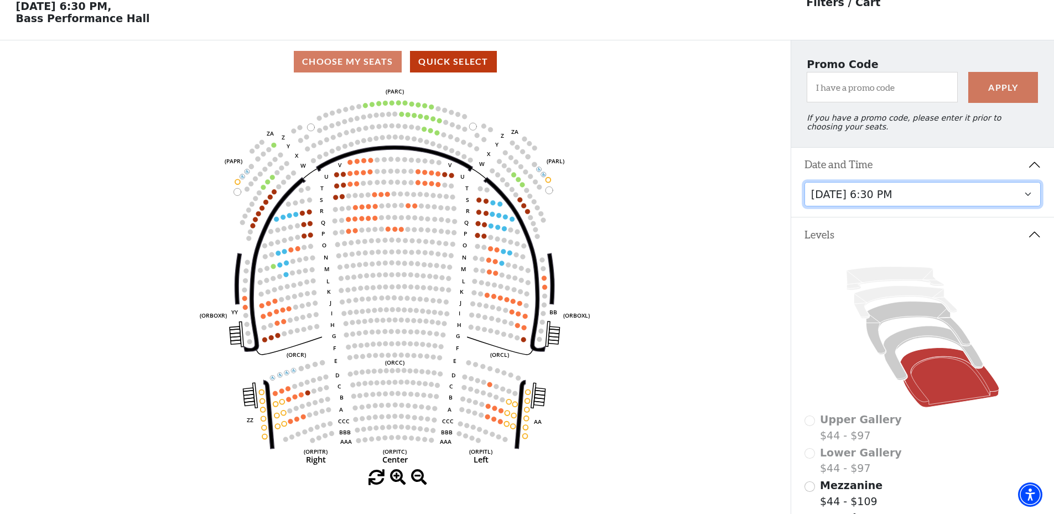
click at [981, 202] on select "[DATE] 8:00 PM [DATE] 1:30 PM [DATE] 7:30 PM [DATE] 1:30 PM [DATE] 6:30 PM" at bounding box center [922, 194] width 237 height 25
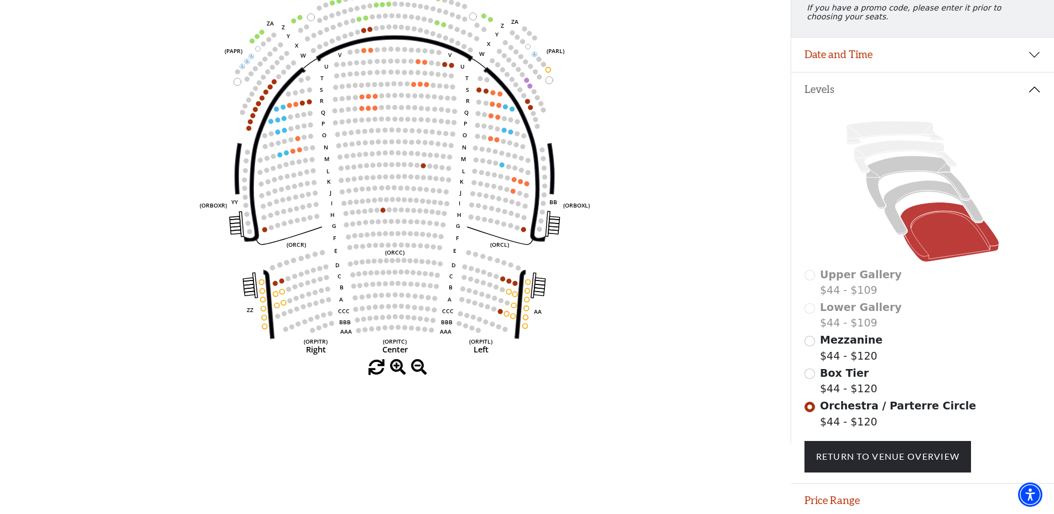
scroll to position [162, 0]
click at [935, 256] on icon at bounding box center [949, 232] width 99 height 60
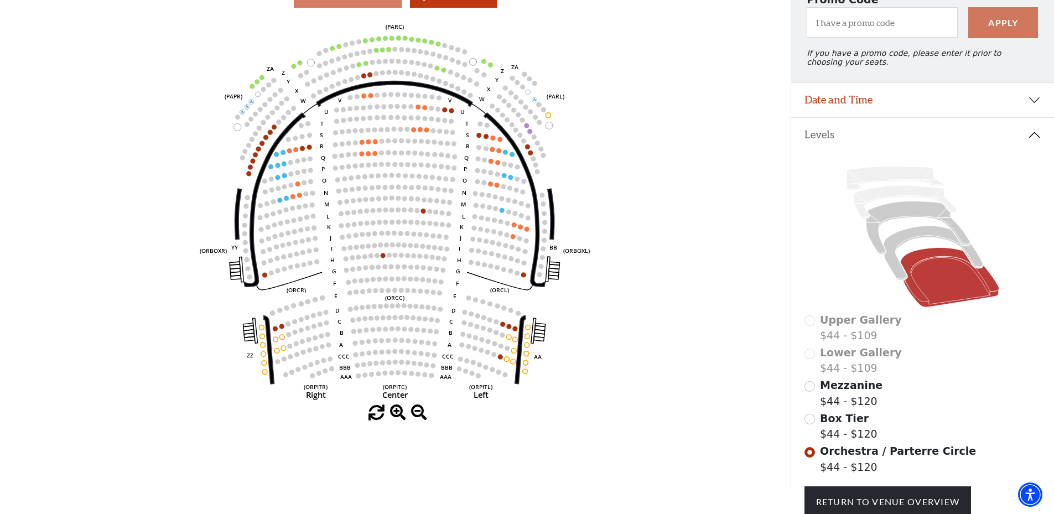
scroll to position [51, 0]
